Goal: Task Accomplishment & Management: Complete application form

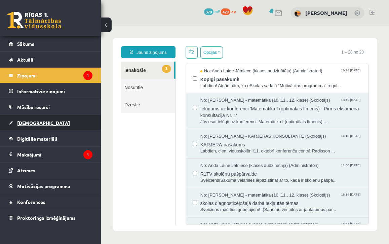
click at [30, 124] on span "[DEMOGRAPHIC_DATA]" at bounding box center [43, 123] width 53 height 6
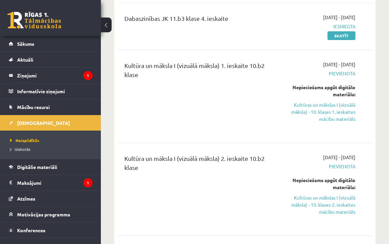
scroll to position [229, 0]
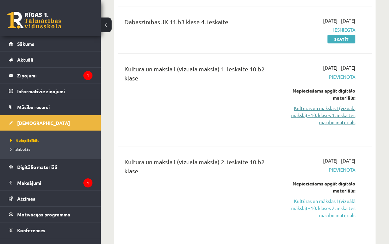
click at [322, 115] on link "Kultūras un mākslas I (vizuālā māksla) - 10. klases 1. ieskaites mācību materiā…" at bounding box center [320, 115] width 70 height 21
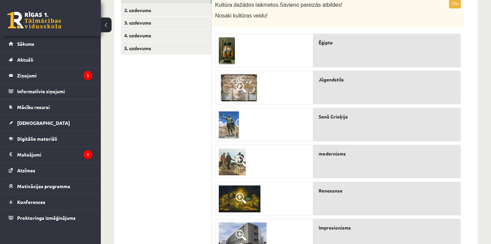
scroll to position [129, 0]
click at [229, 50] on img at bounding box center [227, 51] width 16 height 27
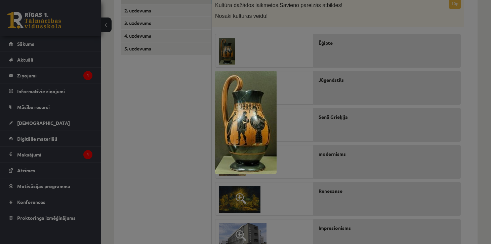
click at [297, 120] on div at bounding box center [245, 122] width 491 height 244
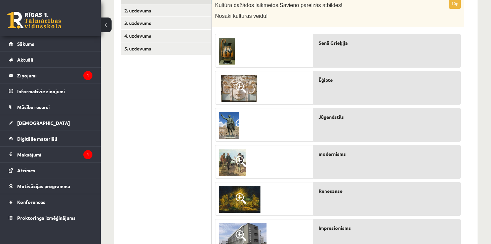
click at [240, 89] on span at bounding box center [241, 87] width 11 height 11
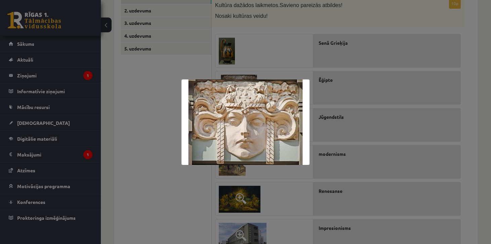
click at [372, 157] on div at bounding box center [245, 122] width 491 height 244
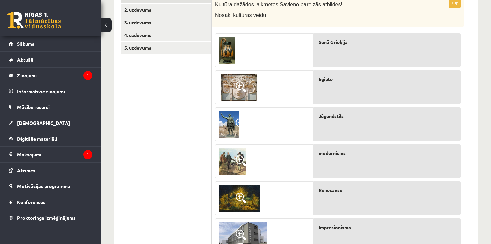
scroll to position [126, 0]
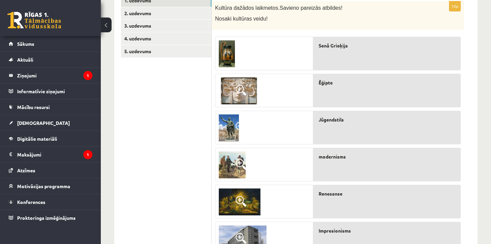
click at [232, 125] on img at bounding box center [229, 127] width 20 height 27
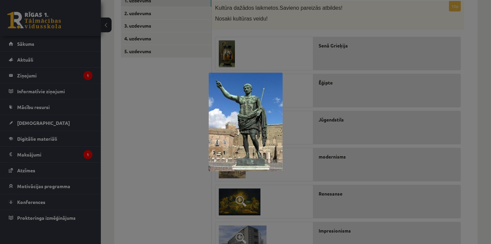
click at [386, 177] on div at bounding box center [245, 122] width 491 height 244
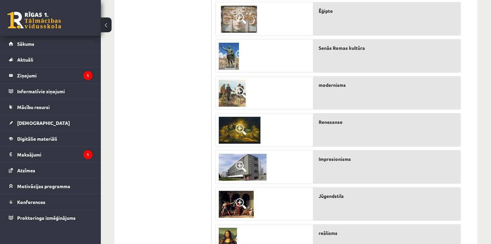
scroll to position [187, 0]
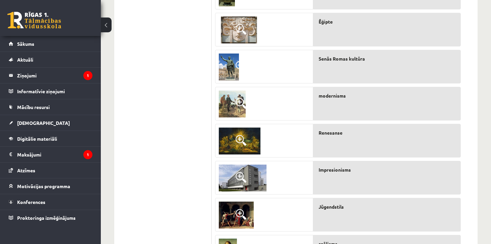
click at [235, 104] on img at bounding box center [232, 103] width 27 height 27
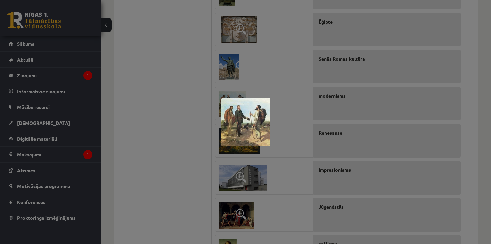
click at [296, 54] on div at bounding box center [245, 122] width 491 height 244
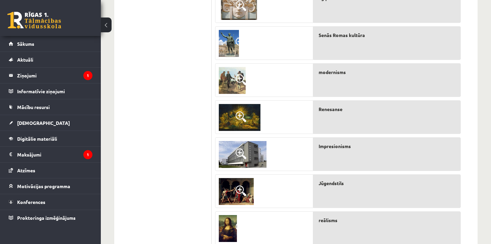
scroll to position [212, 0]
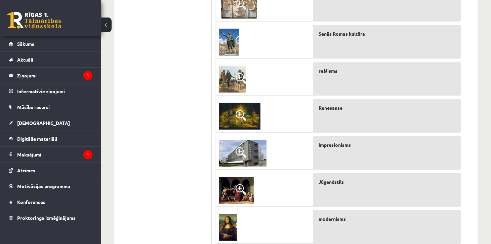
click at [244, 120] on span at bounding box center [241, 115] width 11 height 11
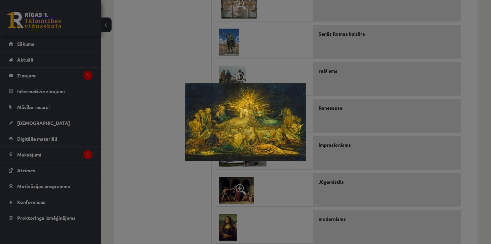
click at [378, 155] on div at bounding box center [245, 122] width 491 height 244
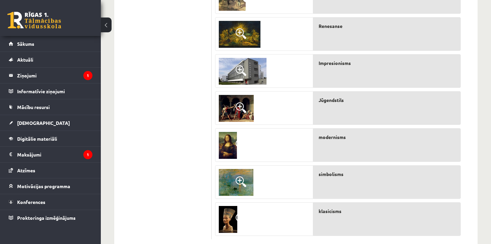
scroll to position [293, 0]
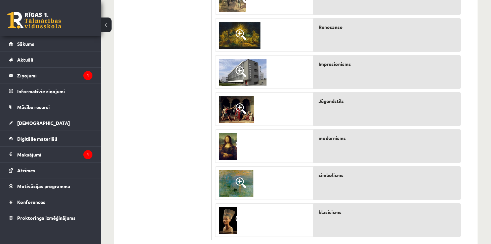
click at [240, 71] on span at bounding box center [241, 71] width 11 height 11
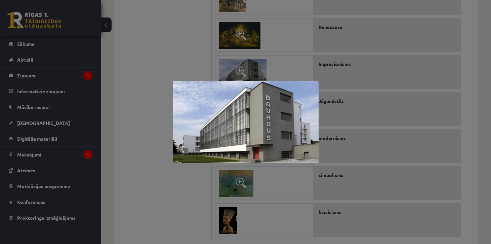
click at [182, 194] on div at bounding box center [245, 122] width 491 height 244
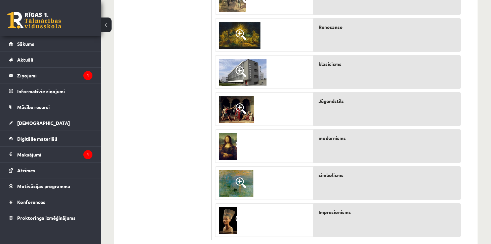
click at [237, 114] on img at bounding box center [236, 109] width 35 height 27
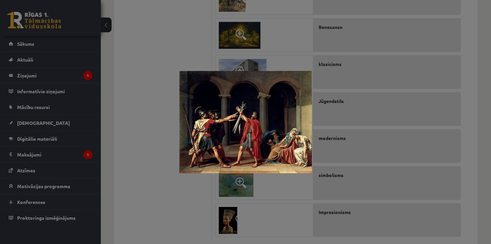
click at [401, 106] on div at bounding box center [245, 122] width 491 height 244
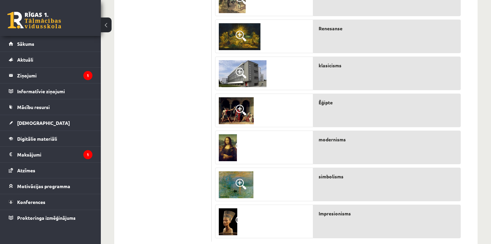
scroll to position [292, 0]
drag, startPoint x: 338, startPoint y: 200, endPoint x: 185, endPoint y: 0, distance: 251.4
click at [229, 220] on img at bounding box center [228, 221] width 18 height 27
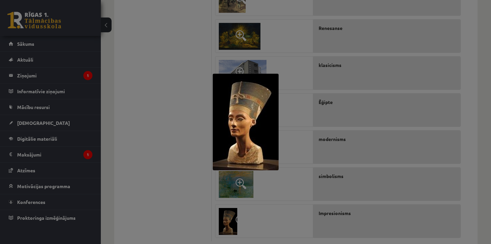
click at [298, 144] on div at bounding box center [245, 122] width 491 height 244
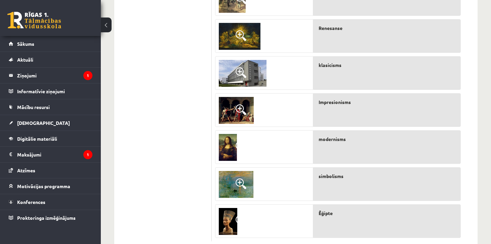
drag, startPoint x: 355, startPoint y: 111, endPoint x: 161, endPoint y: 1, distance: 223.6
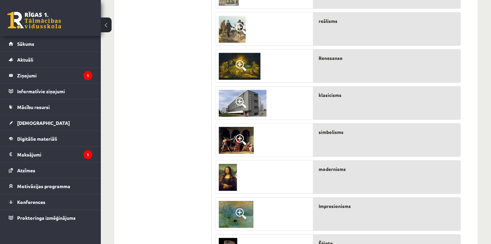
scroll to position [258, 0]
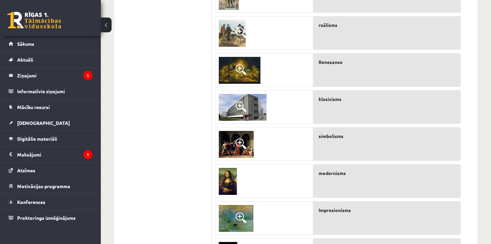
drag, startPoint x: 333, startPoint y: 104, endPoint x: 164, endPoint y: 2, distance: 197.6
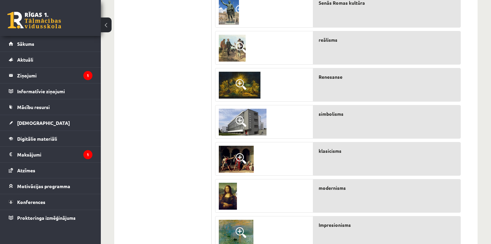
scroll to position [244, 0]
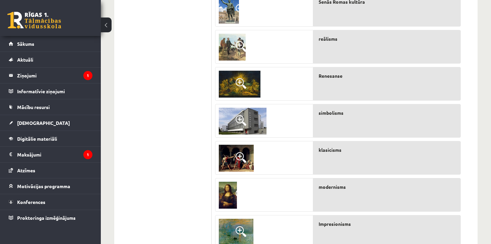
drag, startPoint x: 350, startPoint y: 103, endPoint x: 153, endPoint y: 2, distance: 220.7
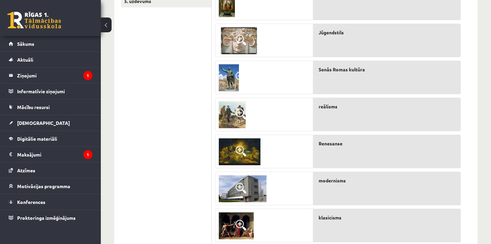
scroll to position [175, 0]
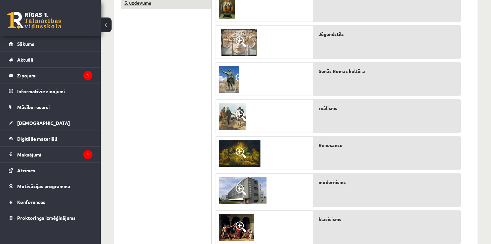
drag, startPoint x: 329, startPoint y: 131, endPoint x: 182, endPoint y: 2, distance: 196.1
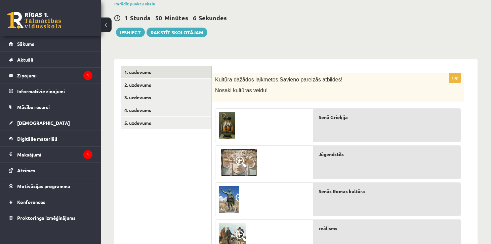
scroll to position [52, 0]
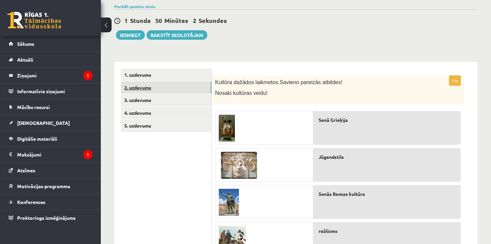
click at [148, 87] on link "2. uzdevums" at bounding box center [166, 87] width 90 height 12
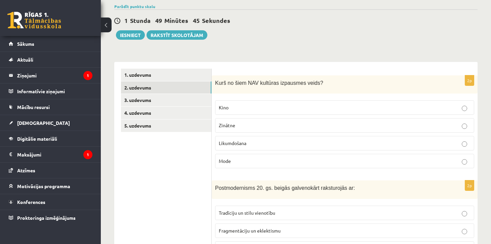
click at [262, 142] on p "Likumdošana" at bounding box center [345, 143] width 252 height 7
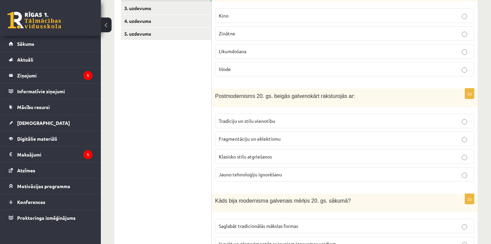
scroll to position [149, 0]
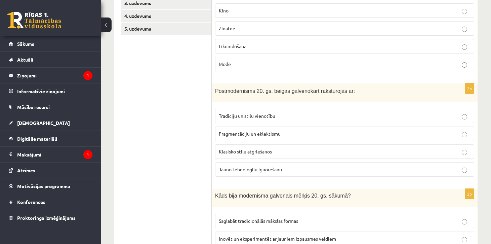
click at [252, 132] on span "Fragmentāciju un eklektismu" at bounding box center [250, 133] width 62 height 6
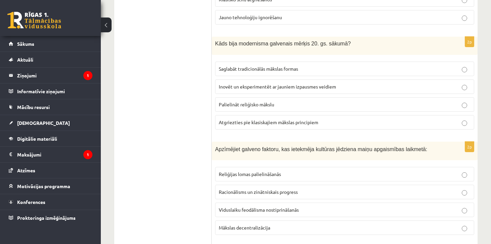
scroll to position [301, 0]
click at [237, 90] on p "Inovēt un eksperimentēt ar jauniem izpausmes veidiem" at bounding box center [345, 86] width 252 height 7
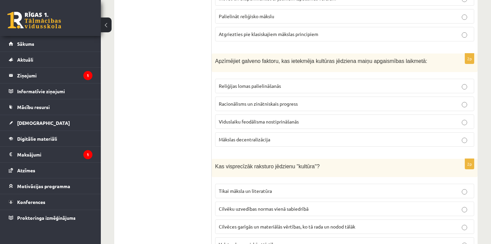
scroll to position [389, 0]
click at [257, 106] on p "Racionālisms un zinātniskais progress" at bounding box center [345, 103] width 252 height 7
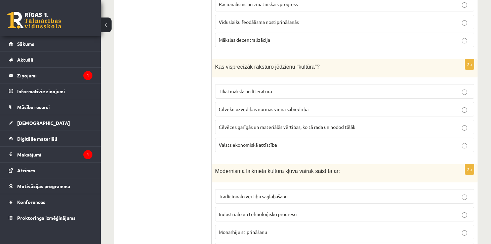
scroll to position [493, 0]
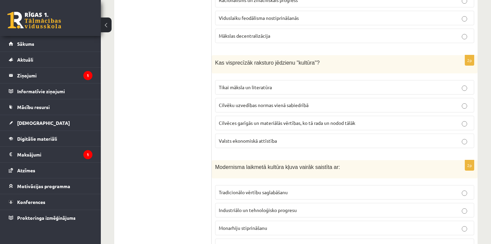
click at [256, 122] on span "Cilvēces garīgās un materiālās vērtības, ko tā rada un nodod tālāk" at bounding box center [287, 123] width 137 height 6
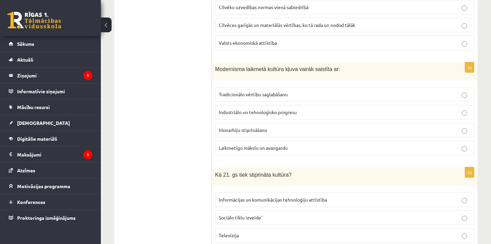
scroll to position [594, 0]
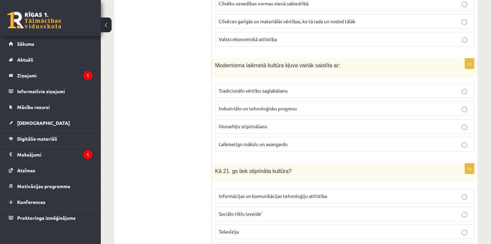
click at [269, 145] on span "Laikmetīgo mākslu un avangardu" at bounding box center [253, 144] width 69 height 6
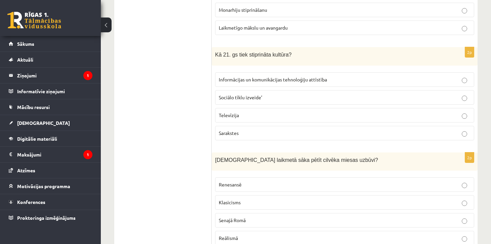
scroll to position [711, 0]
click at [306, 76] on span "Informācijas un komunikācijas tehnoloģiju attīstība" at bounding box center [273, 79] width 108 height 6
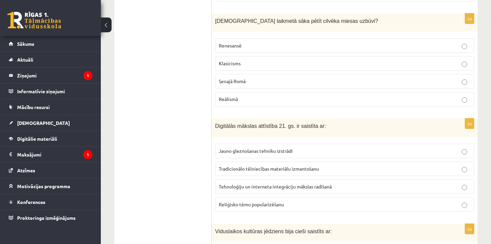
scroll to position [840, 0]
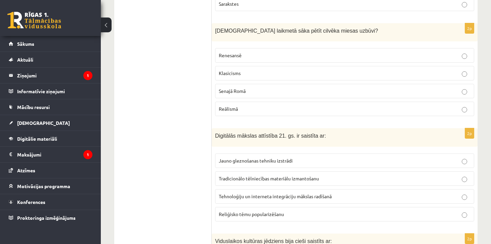
click at [267, 55] on p "Renesansē" at bounding box center [345, 55] width 252 height 7
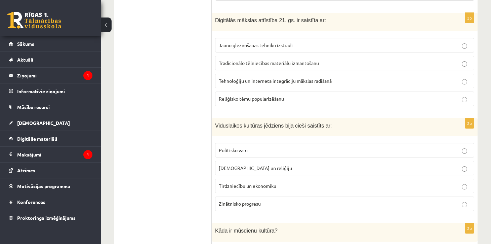
scroll to position [953, 0]
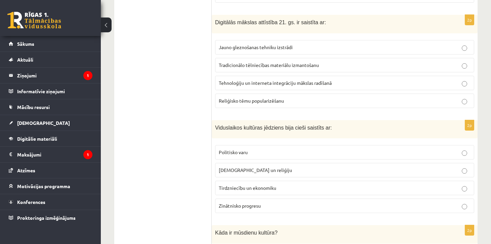
click at [248, 83] on span "Tehnoloģiju un interneta integrāciju mākslas radīšanā" at bounding box center [275, 83] width 113 height 6
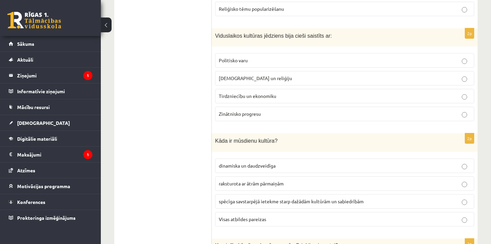
scroll to position [1046, 0]
click at [253, 79] on span "Baznīcu un reliģiju" at bounding box center [255, 77] width 73 height 6
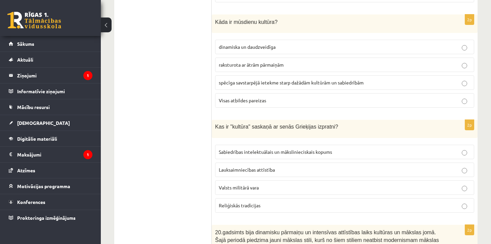
scroll to position [1162, 0]
click at [242, 106] on label "Visas atbildes pareizas" at bounding box center [344, 101] width 259 height 14
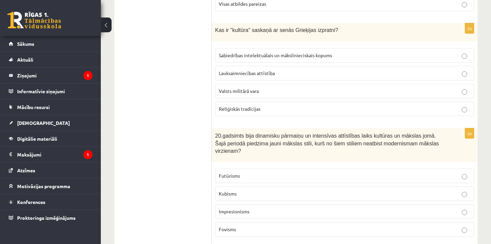
scroll to position [1261, 0]
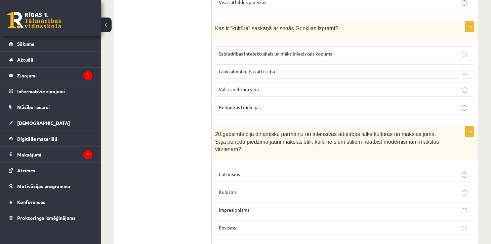
click at [282, 53] on span "Sabiedrības intelektuālais un mākslinieciskais kopums" at bounding box center [275, 53] width 113 height 6
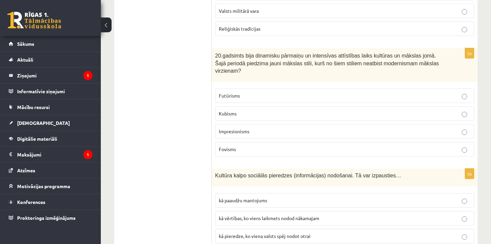
scroll to position [1357, 0]
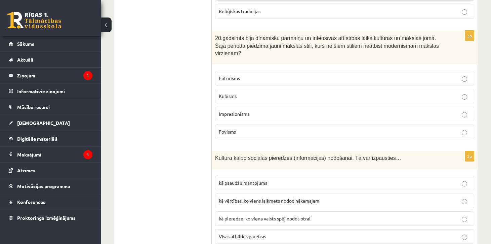
click at [236, 110] on label "Impresionisms" at bounding box center [344, 114] width 259 height 14
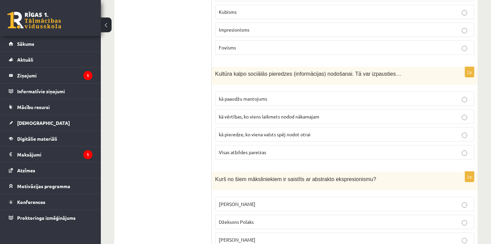
scroll to position [1443, 0]
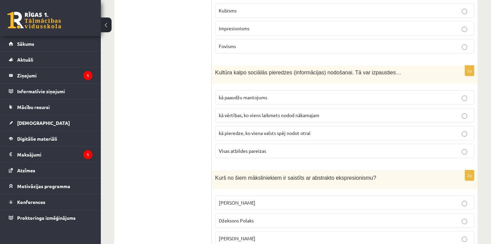
click at [248, 152] on span "Visas atbildes pareizas" at bounding box center [242, 151] width 47 height 6
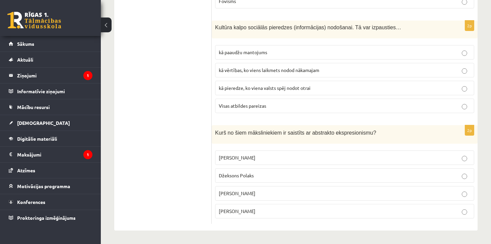
click at [258, 168] on label "Džeksons Polaks" at bounding box center [344, 175] width 259 height 14
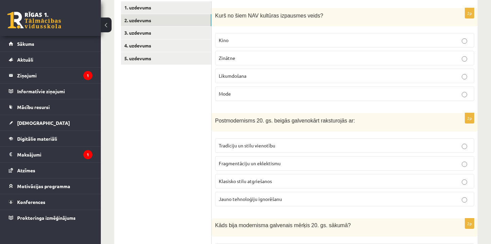
scroll to position [0, 0]
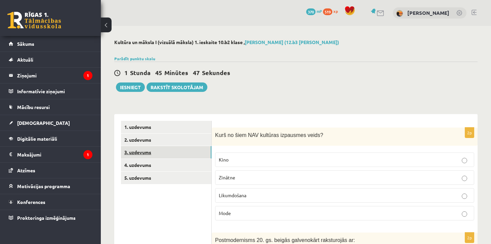
click at [167, 152] on link "3. uzdevums" at bounding box center [166, 152] width 90 height 12
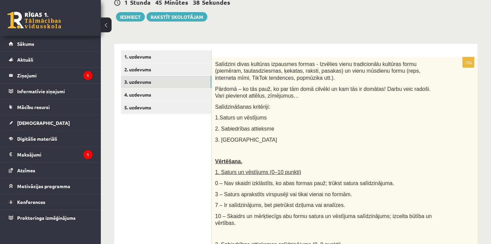
scroll to position [68, 0]
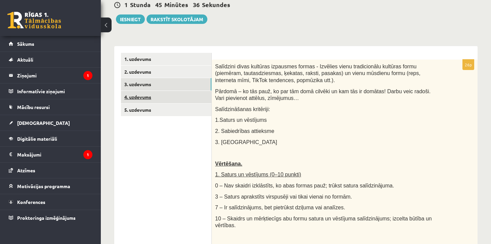
click at [157, 100] on link "4. uzdevums" at bounding box center [166, 97] width 90 height 12
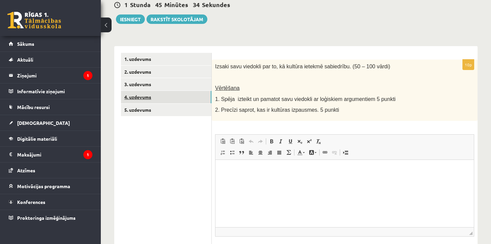
scroll to position [0, 0]
click at [151, 112] on link "5. uzdevums" at bounding box center [166, 110] width 90 height 12
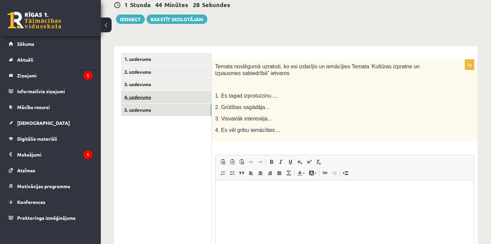
click at [152, 96] on link "4. uzdevums" at bounding box center [166, 97] width 90 height 12
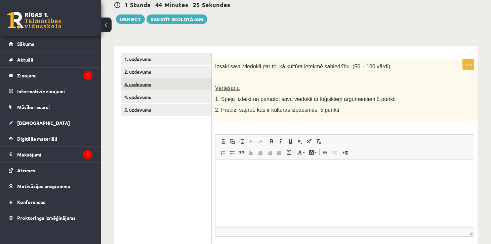
click at [148, 82] on link "3. uzdevums" at bounding box center [166, 84] width 90 height 12
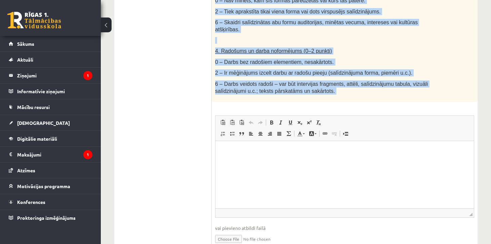
scroll to position [402, 0]
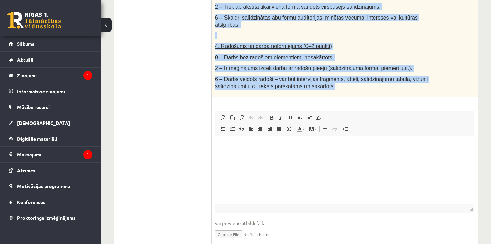
drag, startPoint x: 214, startPoint y: 66, endPoint x: 335, endPoint y: 84, distance: 122.4
copy div "Salīdzini divas kultūras izpausmes formas - Izvēlies vienu tradicionālu kultūra…"
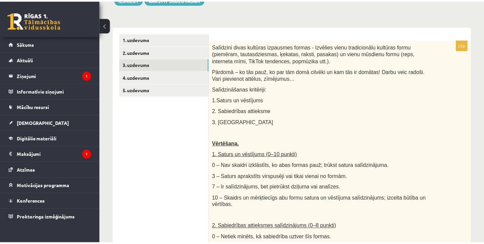
scroll to position [88, 0]
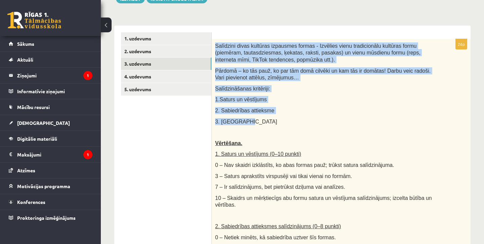
drag, startPoint x: 215, startPoint y: 44, endPoint x: 244, endPoint y: 120, distance: 82.0
click at [244, 120] on div "Salīdzini divas kultūras izpausmes formas - Izvēlies vienu tradicionālu kultūra…" at bounding box center [341, 225] width 259 height 372
copy div "Salīdzini divas kultūras izpausmes formas - Izvēlies vienu tradicionālu kultūra…"
click at [306, 104] on div "Salīdzini divas kultūras izpausmes formas - Izvēlies vienu tradicionālu kultūra…" at bounding box center [341, 225] width 259 height 372
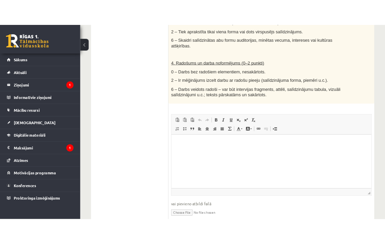
scroll to position [419, 0]
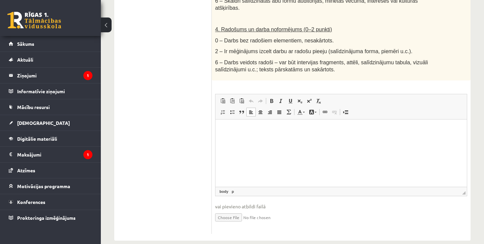
click at [386, 130] on p "Rich Text Editor, wiswyg-editor-user-answer-47433857442600" at bounding box center [341, 129] width 238 height 7
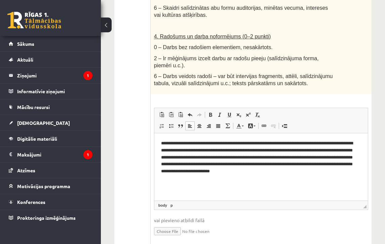
click at [106, 25] on button at bounding box center [106, 24] width 11 height 15
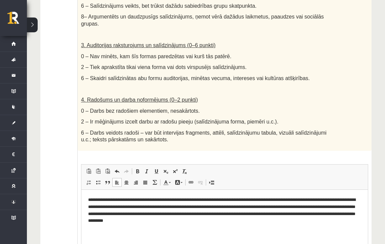
scroll to position [416, 0]
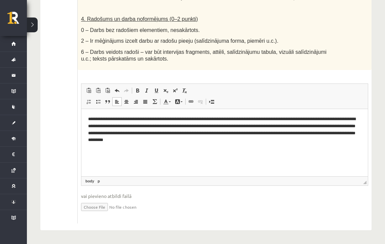
click at [88, 119] on p "**********" at bounding box center [224, 129] width 273 height 28
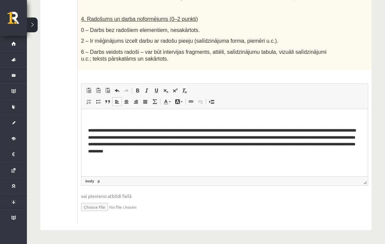
click at [119, 119] on p "Rich Text Editor, wiswyg-editor-user-answer-47433857442600" at bounding box center [224, 118] width 273 height 7
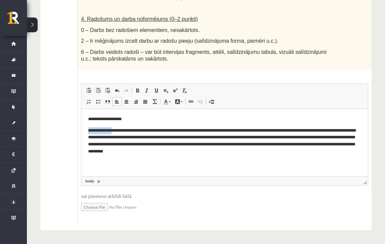
drag, startPoint x: 119, startPoint y: 129, endPoint x: 88, endPoint y: 128, distance: 30.3
click at [88, 128] on p "**********" at bounding box center [224, 141] width 273 height 28
click at [137, 90] on span at bounding box center [137, 90] width 5 height 5
click at [128, 158] on html "**********" at bounding box center [224, 135] width 286 height 53
click at [121, 130] on p "**********" at bounding box center [224, 141] width 273 height 28
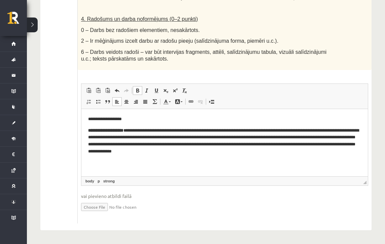
click at [115, 164] on p "Rich Text Editor, wiswyg-editor-user-answer-47433857442600" at bounding box center [224, 162] width 273 height 7
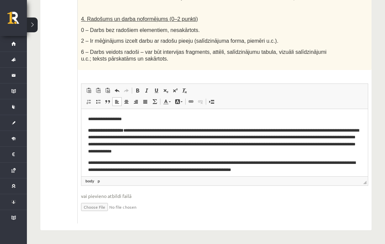
scroll to position [7, 0]
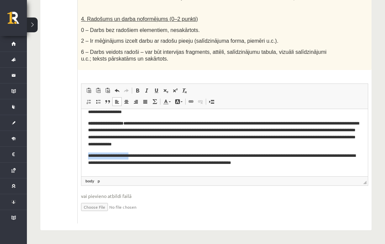
drag, startPoint x: 139, startPoint y: 153, endPoint x: 103, endPoint y: 151, distance: 35.7
click at [103, 151] on body "**********" at bounding box center [224, 142] width 273 height 69
click at [138, 89] on span at bounding box center [137, 90] width 5 height 5
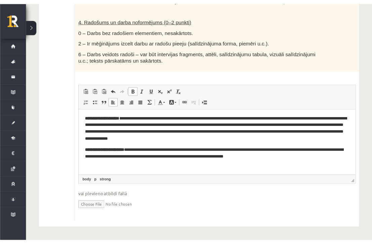
scroll to position [15, 0]
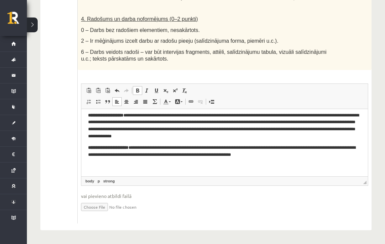
click at [327, 159] on body "**********" at bounding box center [224, 134] width 273 height 69
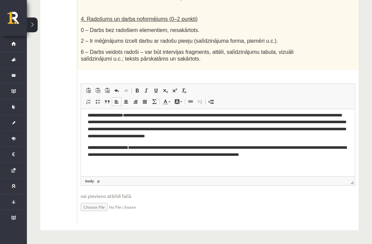
click at [194, 168] on p "Rich Text Editor, wiswyg-editor-user-answer-47433857442600" at bounding box center [218, 165] width 261 height 7
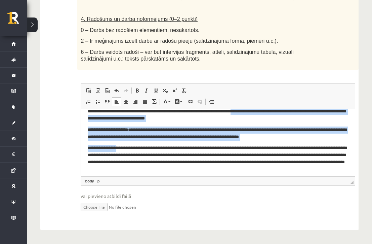
scroll to position [32, 0]
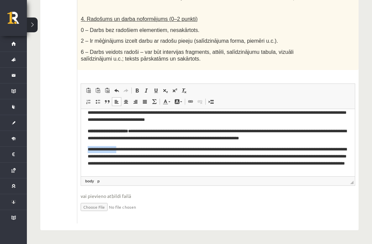
drag, startPoint x: 124, startPoint y: 117, endPoint x: 87, endPoint y: 148, distance: 48.7
click at [87, 148] on html "**********" at bounding box center [218, 147] width 274 height 140
click at [134, 95] on link "Bold Keyboard shortcut Command+B" at bounding box center [136, 90] width 9 height 9
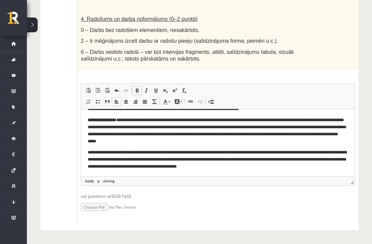
scroll to position [61, 0]
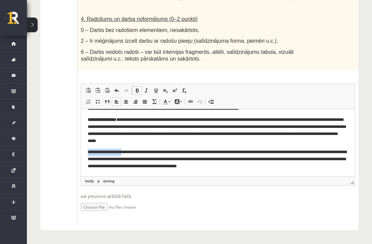
drag, startPoint x: 132, startPoint y: 151, endPoint x: 87, endPoint y: 149, distance: 44.4
click at [88, 149] on p "**********" at bounding box center [218, 158] width 260 height 21
click at [137, 93] on span at bounding box center [136, 90] width 5 height 5
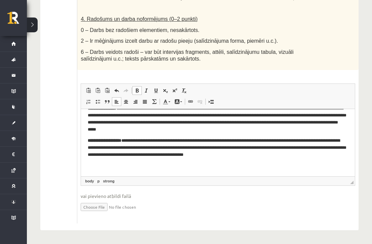
click at [136, 165] on p "Rich Text Editor, wiswyg-editor-user-answer-47433857442600" at bounding box center [218, 165] width 261 height 7
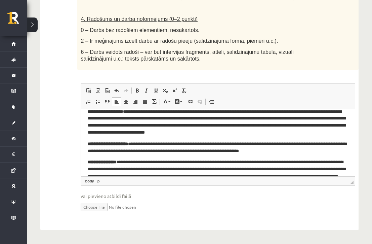
scroll to position [0, 0]
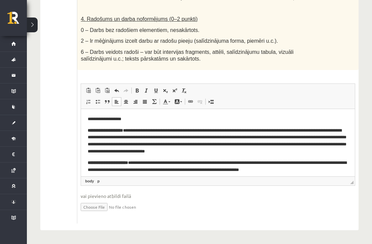
click at [88, 118] on p "**********" at bounding box center [218, 118] width 260 height 7
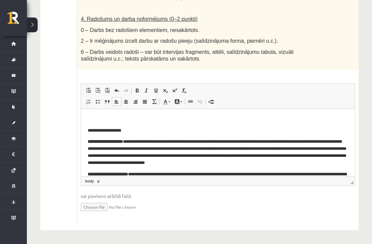
click at [139, 120] on p "Rich Text Editor, wiswyg-editor-user-answer-47433857442600" at bounding box center [218, 118] width 261 height 7
click at [128, 104] on span at bounding box center [125, 101] width 5 height 5
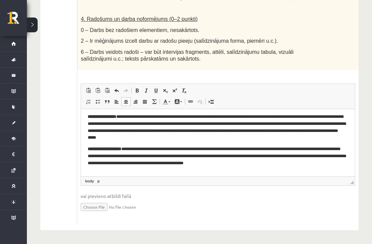
scroll to position [84, 0]
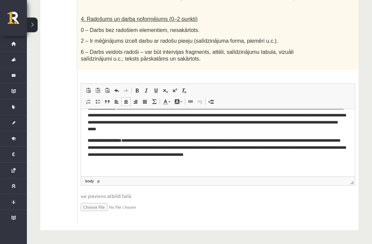
click at [184, 164] on p "Rich Text Editor, wiswyg-editor-user-answer-47433857442600" at bounding box center [218, 165] width 261 height 7
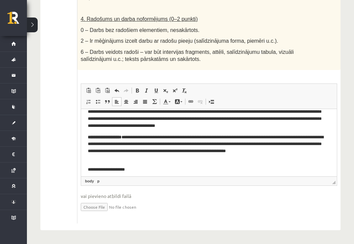
scroll to position [117, 0]
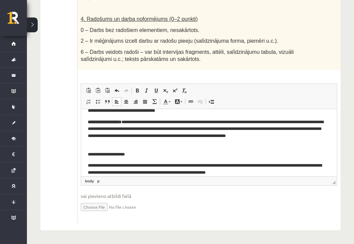
click at [230, 173] on p "**********" at bounding box center [208, 169] width 242 height 14
click at [257, 173] on p "**********" at bounding box center [208, 169] width 242 height 14
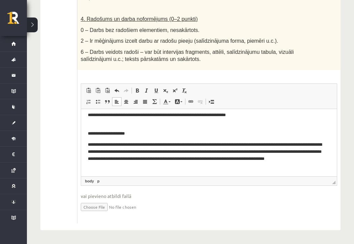
scroll to position [141, 0]
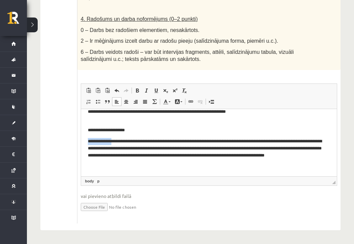
drag, startPoint x: 119, startPoint y: 140, endPoint x: 85, endPoint y: 141, distance: 34.0
click at [85, 141] on html "**********" at bounding box center [209, 76] width 256 height 216
click at [136, 86] on link "Bold Keyboard shortcut Command+B" at bounding box center [136, 90] width 9 height 9
click at [112, 172] on p "Rich Text Editor, wiswyg-editor-user-answer-47433857442600" at bounding box center [208, 173] width 242 height 7
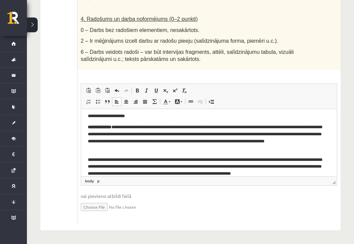
scroll to position [162, 0]
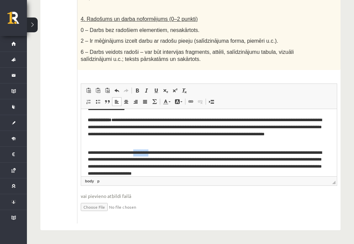
drag, startPoint x: 142, startPoint y: 152, endPoint x: 161, endPoint y: 152, distance: 19.5
click at [161, 152] on p "**********" at bounding box center [208, 163] width 242 height 28
click at [139, 89] on span at bounding box center [136, 90] width 5 height 5
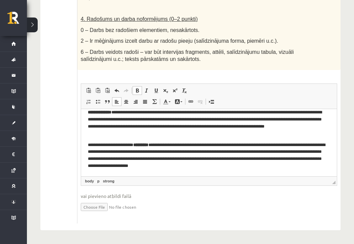
click at [250, 167] on p "**********" at bounding box center [208, 156] width 242 height 28
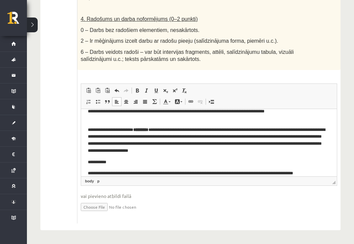
scroll to position [192, 0]
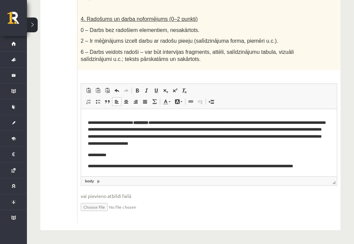
click at [311, 165] on p "**********" at bounding box center [208, 170] width 242 height 14
click at [242, 172] on p "**********" at bounding box center [208, 170] width 242 height 14
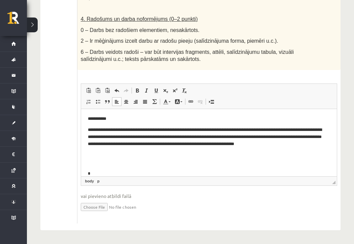
scroll to position [229, 0]
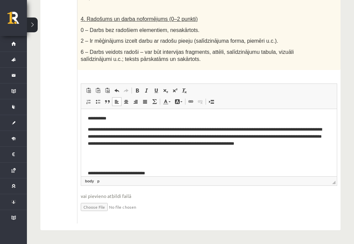
click at [114, 173] on p "**********" at bounding box center [208, 173] width 242 height 7
click at [159, 173] on p "**********" at bounding box center [208, 173] width 242 height 7
click at [101, 206] on input "file" at bounding box center [209, 206] width 256 height 14
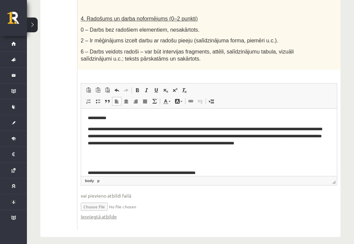
click at [97, 205] on input "file" at bounding box center [209, 206] width 256 height 14
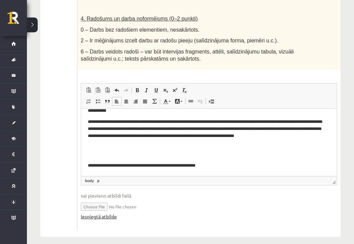
click at [112, 218] on link "Iesniegtā atbilde" at bounding box center [99, 216] width 36 height 7
click at [109, 216] on link "Iesniegtā atbilde" at bounding box center [99, 216] width 36 height 7
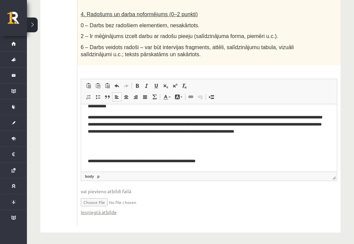
scroll to position [437, 0]
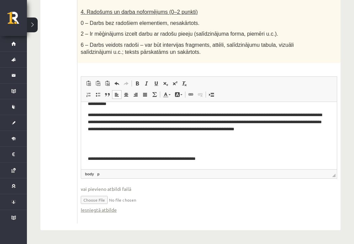
click at [89, 198] on input "file" at bounding box center [209, 199] width 256 height 14
type input "**********"
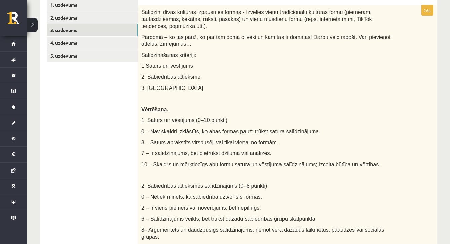
scroll to position [106, 0]
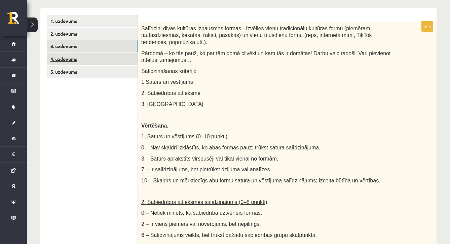
click at [73, 57] on link "4. uzdevums" at bounding box center [92, 59] width 90 height 12
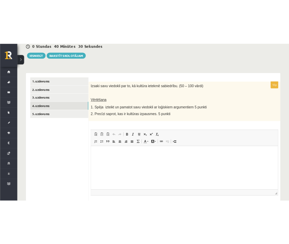
scroll to position [70, 0]
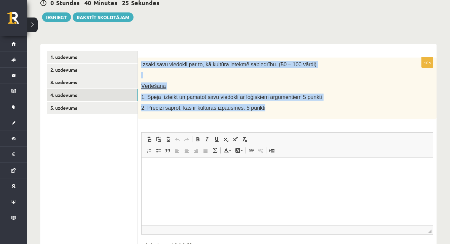
drag, startPoint x: 141, startPoint y: 63, endPoint x: 274, endPoint y: 107, distance: 140.3
click at [274, 107] on div "Izsaki savu viedokli par to, kā kultūra ietekmē sabiedrību. (50 – 100 vārdi) Vē…" at bounding box center [287, 87] width 299 height 61
copy div "Izsaki savu viedokli par to, kā kultūra ietekmē sabiedrību. (50 – 100 vārdi) Vē…"
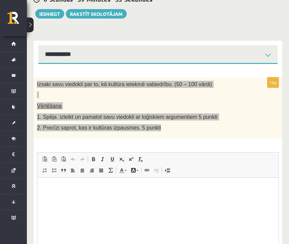
click at [196, 198] on html at bounding box center [157, 187] width 241 height 21
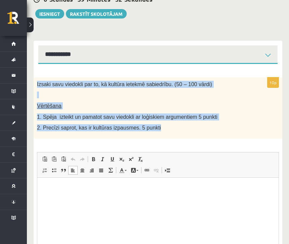
click at [213, 124] on p "2. Precīzi saprot, kas ir kultūras izpausmes. 5 punkti" at bounding box center [141, 127] width 208 height 7
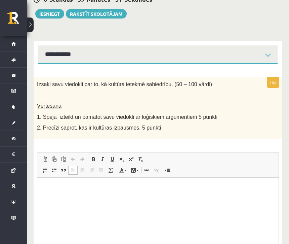
click at [193, 189] on p "Rich Text Editor, wiswyg-editor-user-answer-47433911772940" at bounding box center [158, 187] width 228 height 7
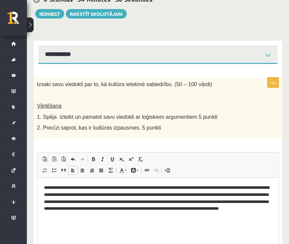
click at [72, 187] on p "**********" at bounding box center [158, 201] width 228 height 35
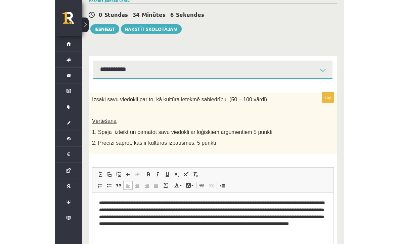
scroll to position [55, 0]
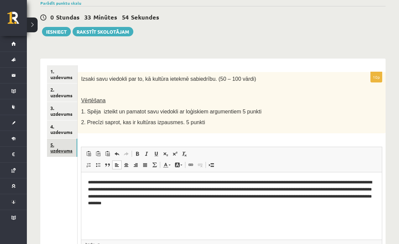
click at [60, 148] on link "5. uzdevums" at bounding box center [62, 148] width 30 height 18
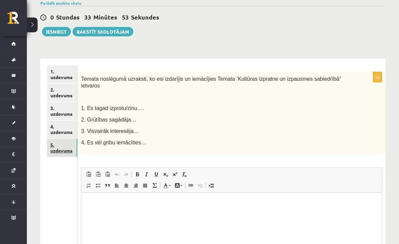
scroll to position [0, 0]
click at [229, 204] on p "Rich Text Editor, wiswyg-editor-user-answer-47433888247060" at bounding box center [231, 202] width 287 height 7
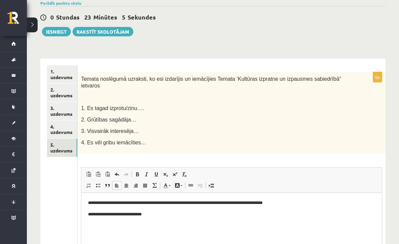
click at [102, 214] on p "**********" at bounding box center [231, 213] width 287 height 7
click at [196, 209] on body "**********" at bounding box center [231, 208] width 287 height 18
click at [173, 222] on p "**********" at bounding box center [231, 225] width 287 height 7
click at [173, 227] on p "**********" at bounding box center [231, 225] width 287 height 7
click at [209, 225] on p "**********" at bounding box center [231, 225] width 287 height 7
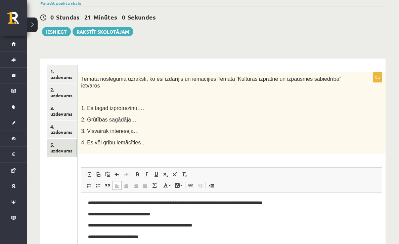
click at [191, 224] on p "**********" at bounding box center [231, 225] width 287 height 7
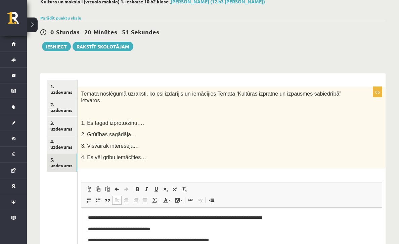
scroll to position [40, 0]
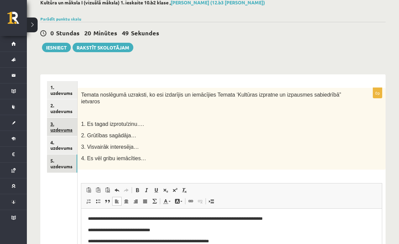
click at [65, 125] on link "3. uzdevums" at bounding box center [62, 127] width 30 height 18
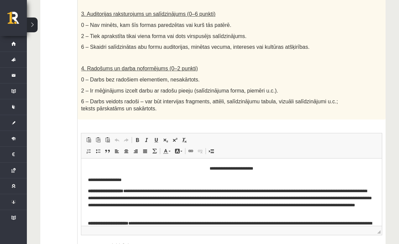
scroll to position [0, 0]
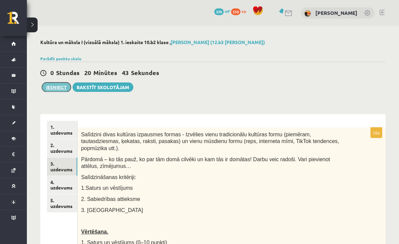
click at [59, 87] on button "Iesniegt" at bounding box center [56, 86] width 29 height 9
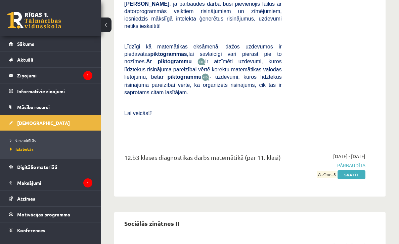
scroll to position [933, 0]
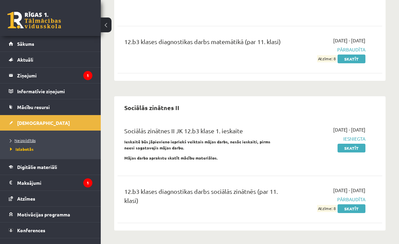
click at [24, 140] on span "Neizpildītās" at bounding box center [23, 140] width 26 height 5
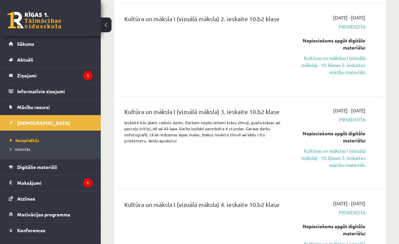
scroll to position [327, 0]
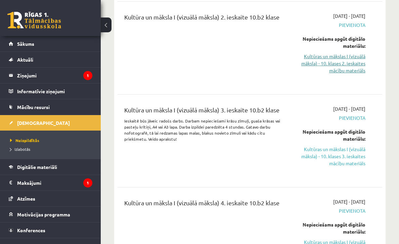
click at [342, 63] on link "Kultūras un mākslas I (vizuālā māksla) - 10. klases 2. ieskaites mācību materiā…" at bounding box center [329, 63] width 74 height 21
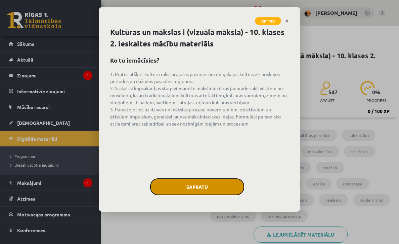
click at [179, 179] on button "Sapratu" at bounding box center [197, 186] width 94 height 17
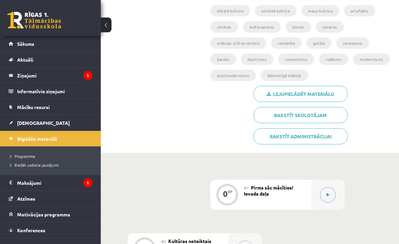
scroll to position [150, 0]
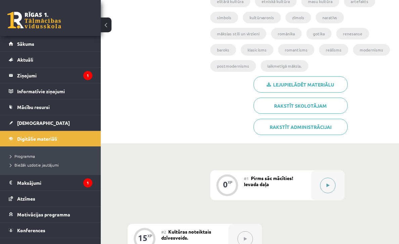
click at [333, 185] on button at bounding box center [327, 185] width 15 height 15
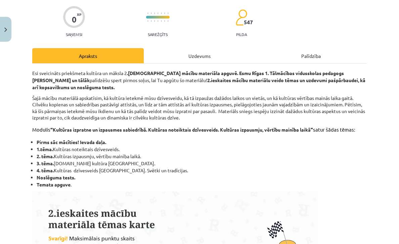
scroll to position [0, 0]
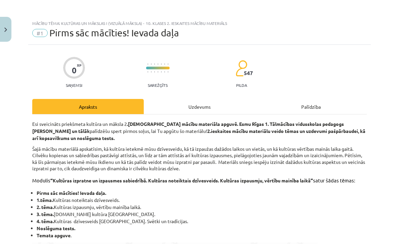
click at [209, 106] on div "Uzdevums" at bounding box center [200, 106] width 112 height 15
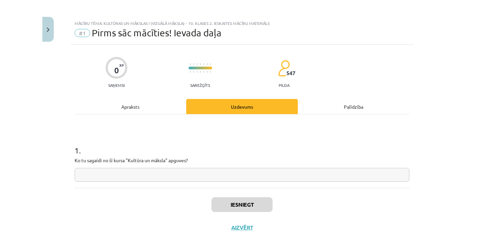
scroll to position [12, 0]
